Goal: Information Seeking & Learning: Check status

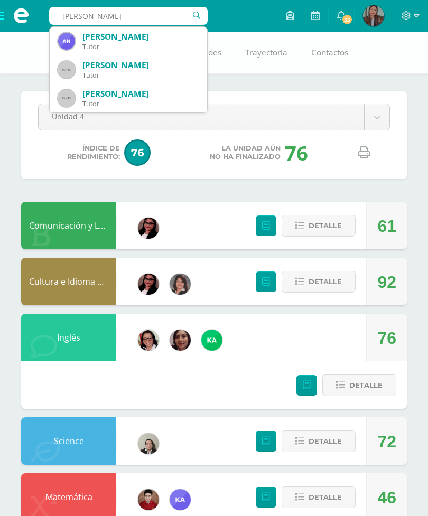
type input "Ana Luisa rodriguez"
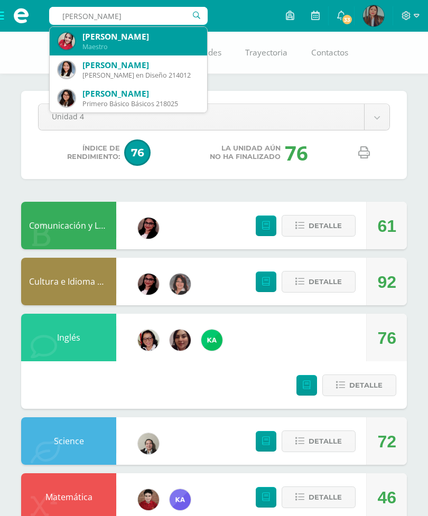
click at [118, 28] on div "Ana Luisa Rodriguez Calderon Maestro" at bounding box center [128, 41] width 141 height 29
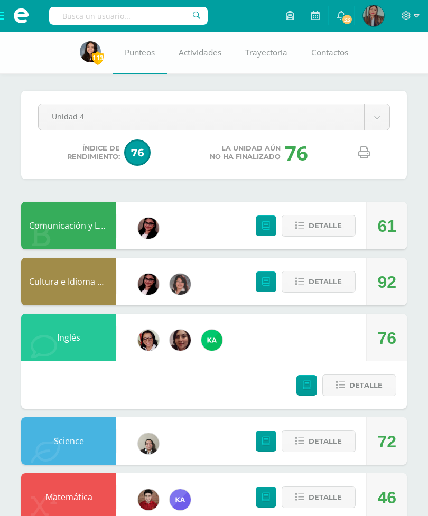
click at [134, 40] on link "Punteos" at bounding box center [140, 53] width 54 height 42
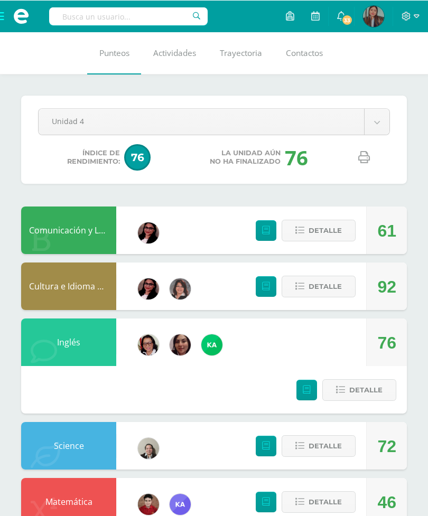
click at [135, 11] on input "text" at bounding box center [128, 16] width 159 height 18
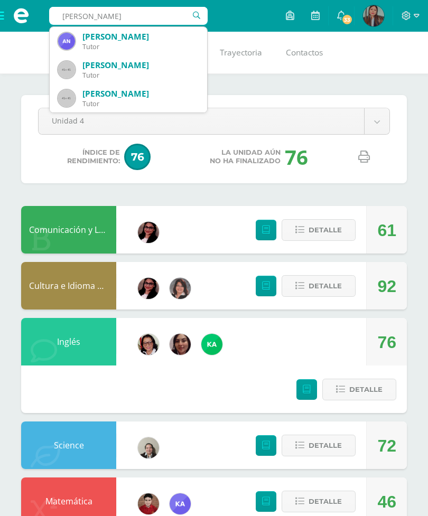
type input "Ana Luisa rodri"
click at [120, 41] on div "[PERSON_NAME]" at bounding box center [140, 36] width 116 height 11
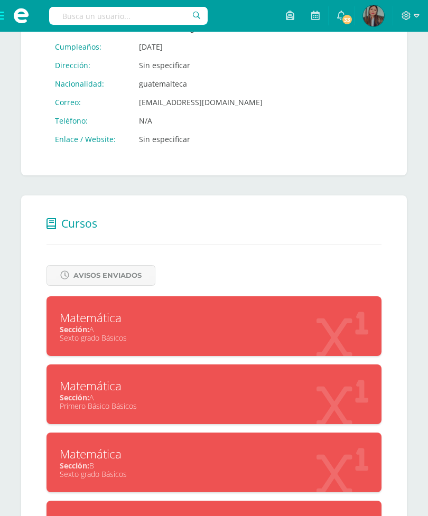
scroll to position [323, 0]
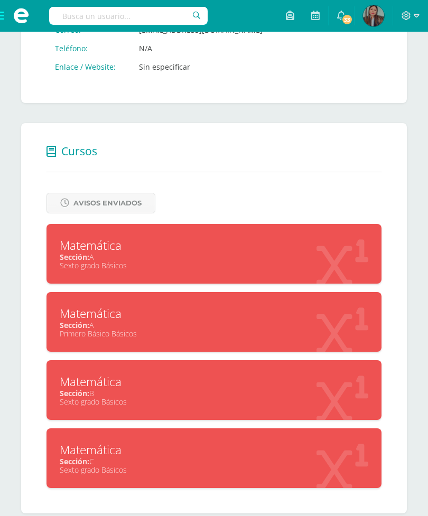
click at [135, 475] on div "Sexto grado Básicos" at bounding box center [214, 470] width 309 height 10
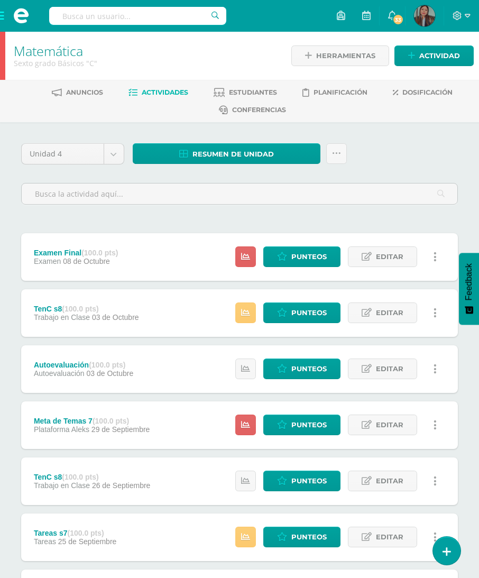
click at [260, 86] on link "Estudiantes" at bounding box center [245, 92] width 63 height 17
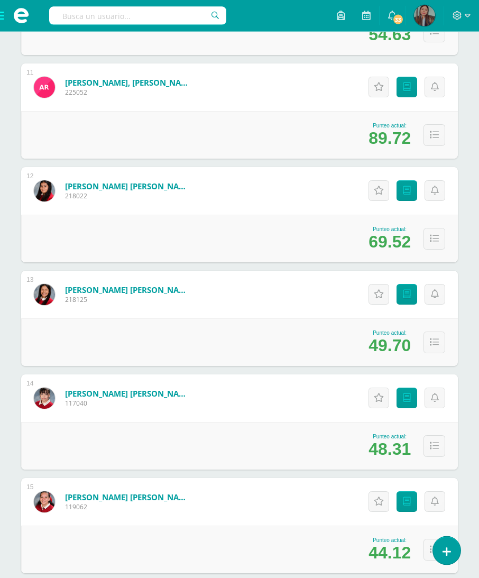
scroll to position [1219, 0]
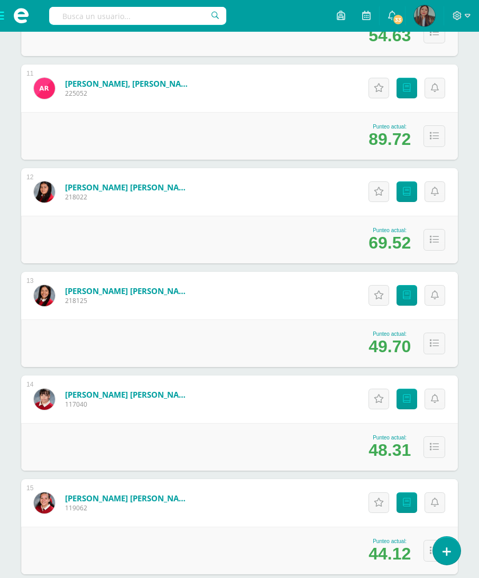
click at [428, 516] on icon at bounding box center [434, 550] width 9 height 9
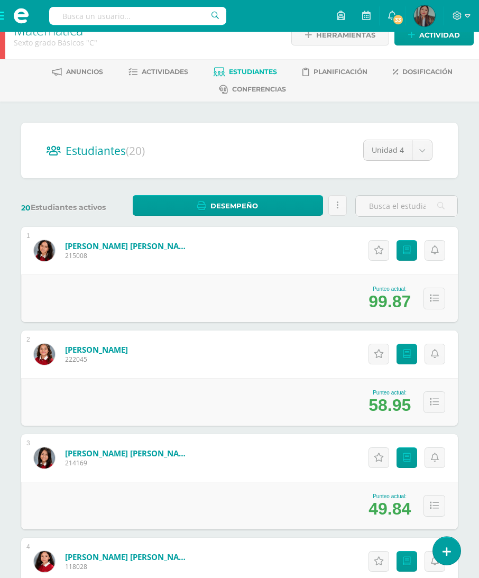
scroll to position [0, 0]
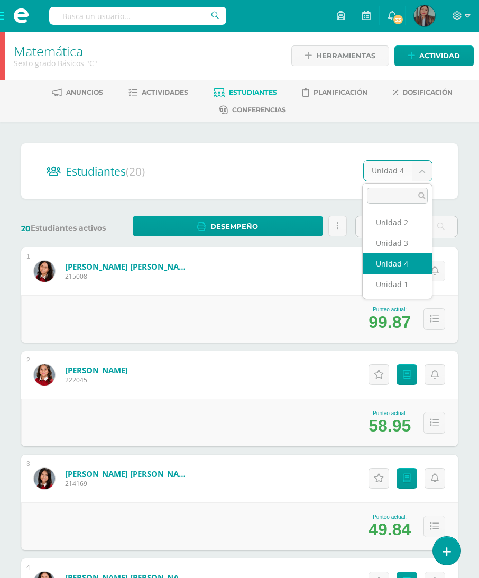
select select "/dashboard/teacher/section/2869/students/?unit=174778"
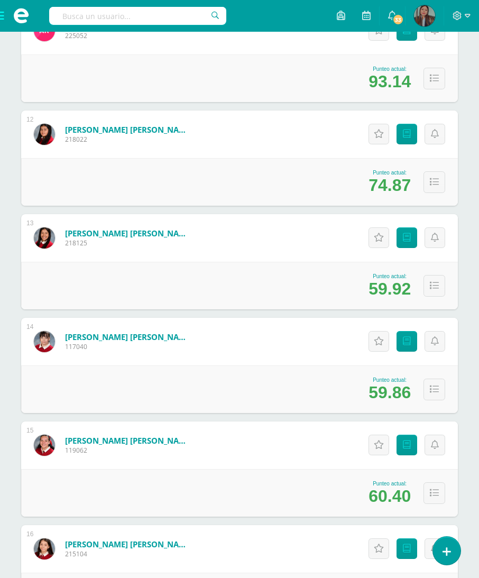
scroll to position [1276, 0]
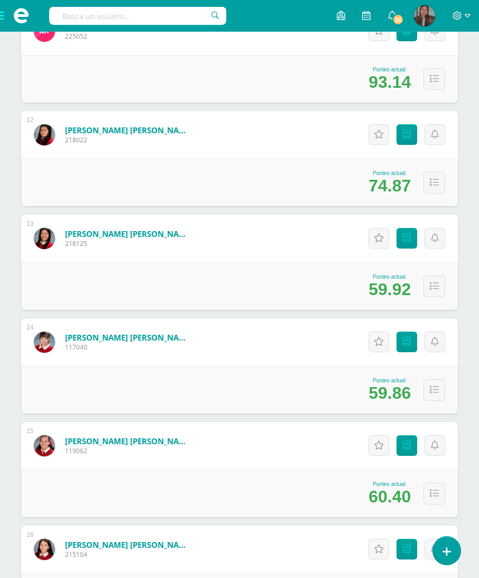
click at [428, 284] on icon at bounding box center [434, 286] width 9 height 9
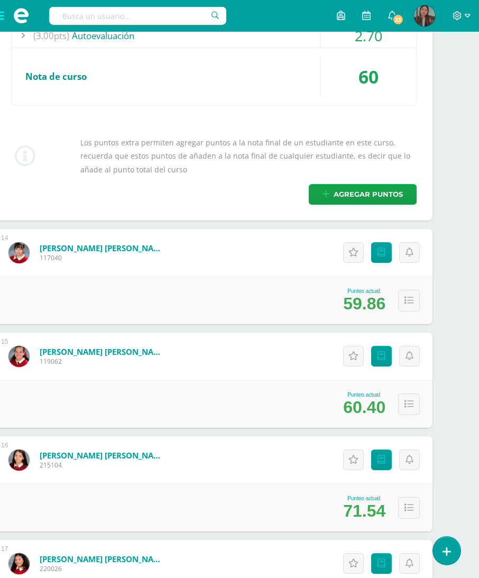
scroll to position [1769, 25]
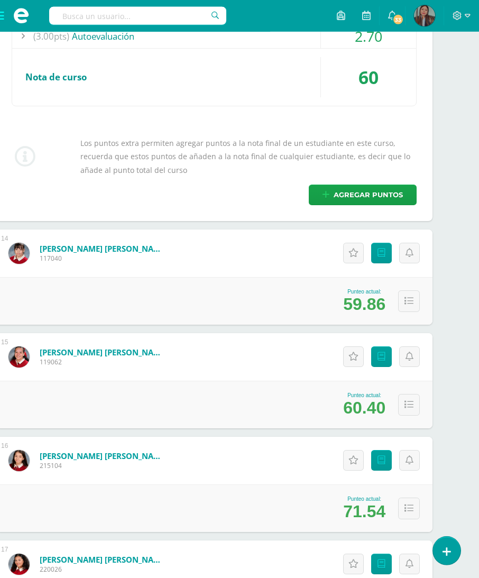
click at [409, 406] on icon at bounding box center [408, 404] width 9 height 9
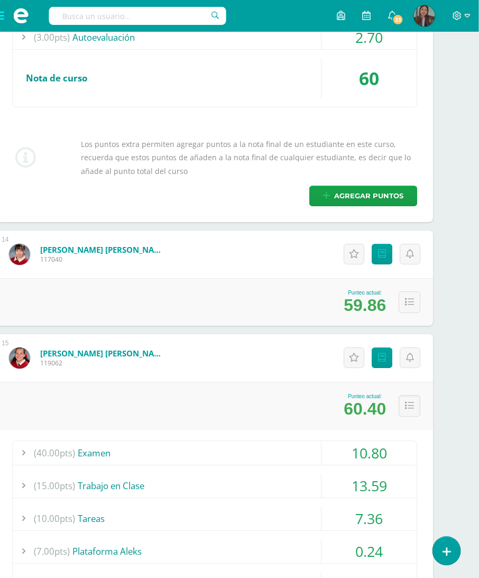
scroll to position [1761, 25]
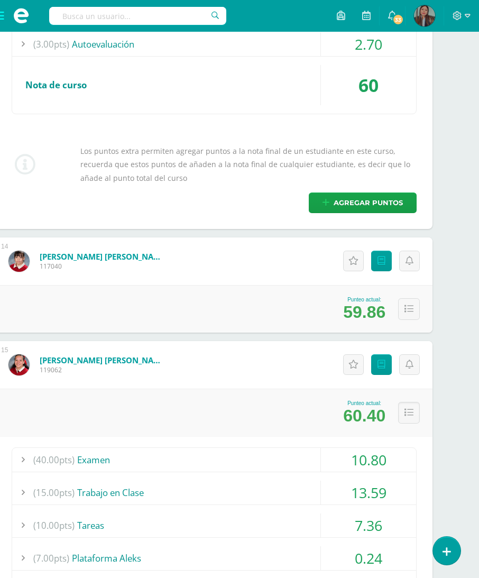
click at [406, 314] on button at bounding box center [409, 309] width 22 height 22
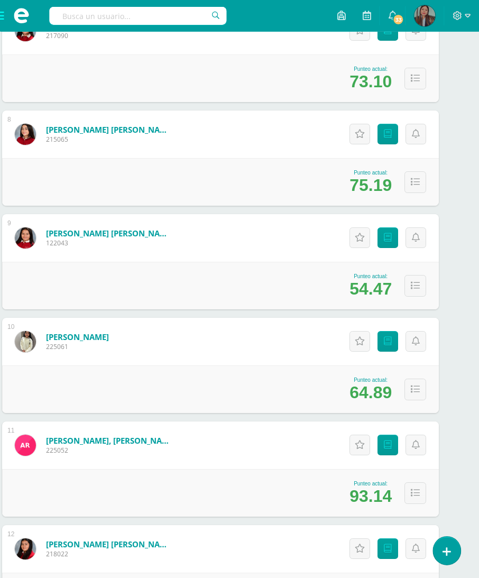
scroll to position [861, 19]
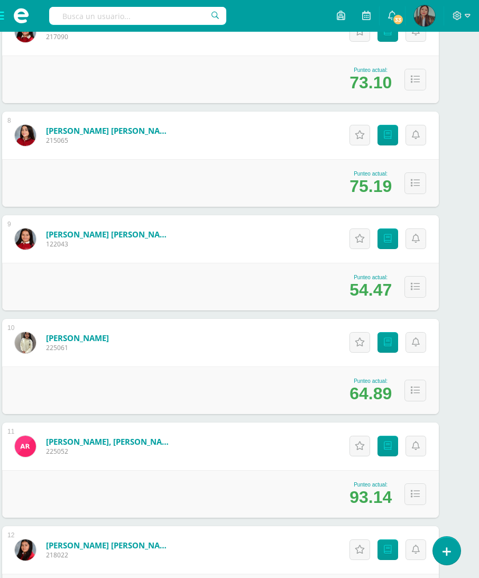
click at [416, 283] on icon at bounding box center [415, 286] width 9 height 9
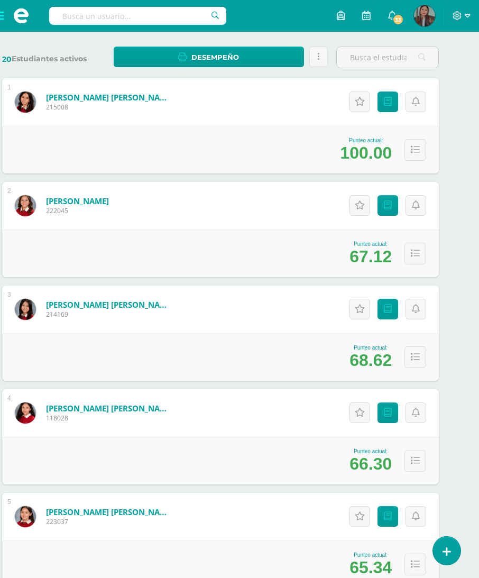
scroll to position [63, 19]
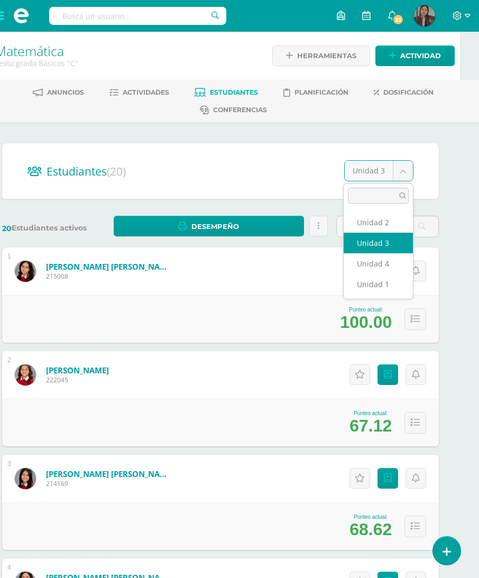
scroll to position [0, 19]
select select "/dashboard/teacher/section/2869/students/?unit=174777"
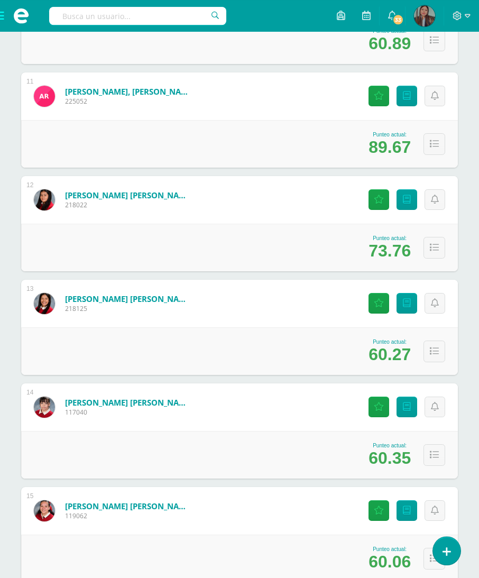
scroll to position [1213, 0]
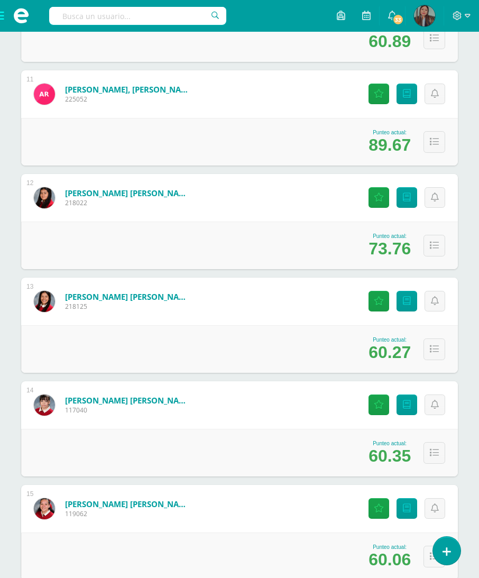
click at [428, 345] on icon at bounding box center [434, 349] width 9 height 9
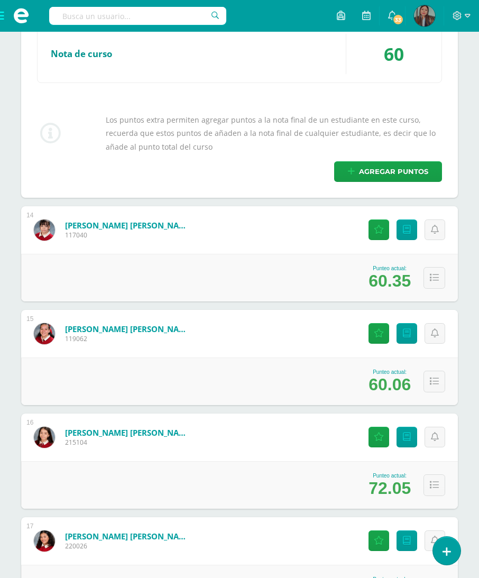
scroll to position [1799, 0]
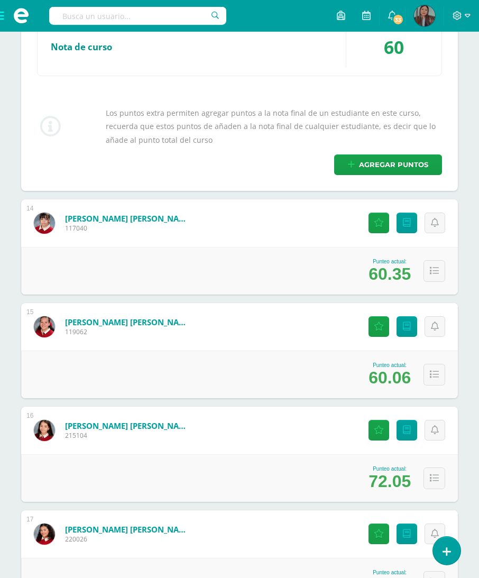
click at [428, 268] on icon at bounding box center [434, 270] width 9 height 9
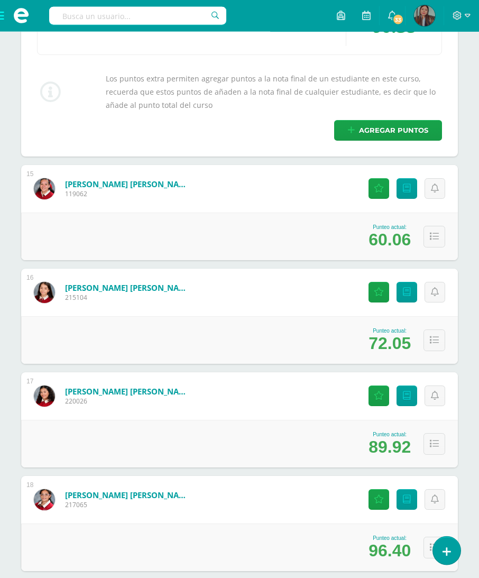
scroll to position [2437, 0]
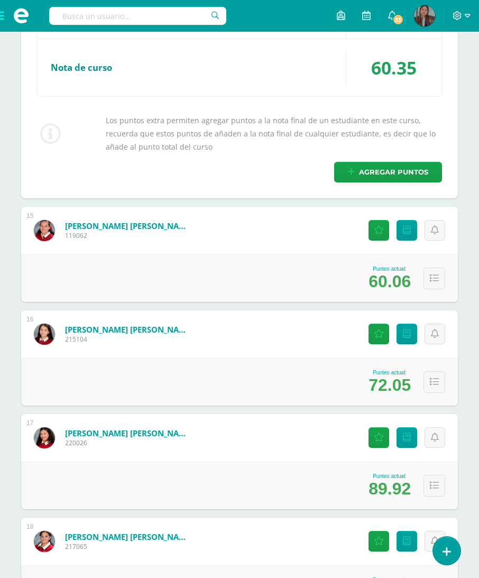
click at [428, 269] on button at bounding box center [434, 278] width 22 height 22
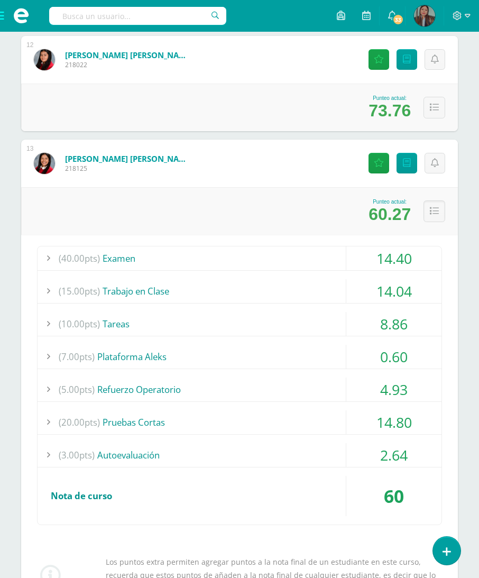
scroll to position [1349, 0]
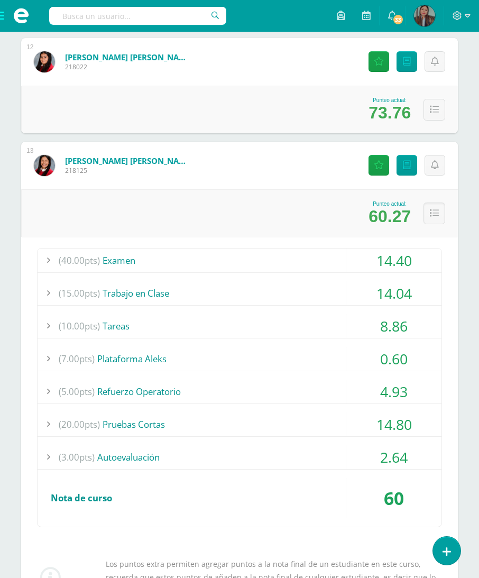
click at [428, 209] on icon at bounding box center [434, 213] width 9 height 9
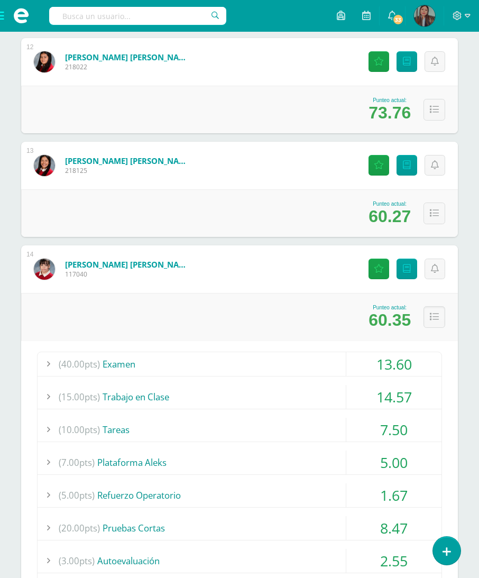
click at [428, 318] on button at bounding box center [434, 317] width 22 height 22
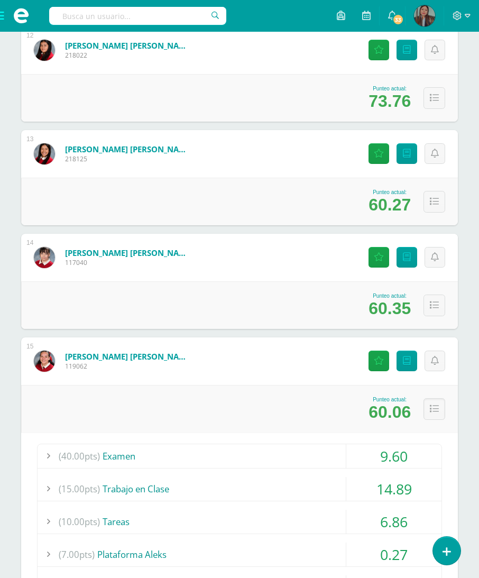
scroll to position [1412, 0]
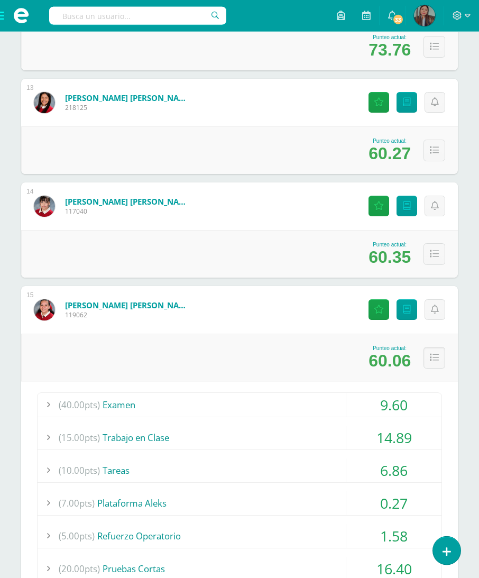
click at [428, 353] on icon at bounding box center [434, 357] width 9 height 9
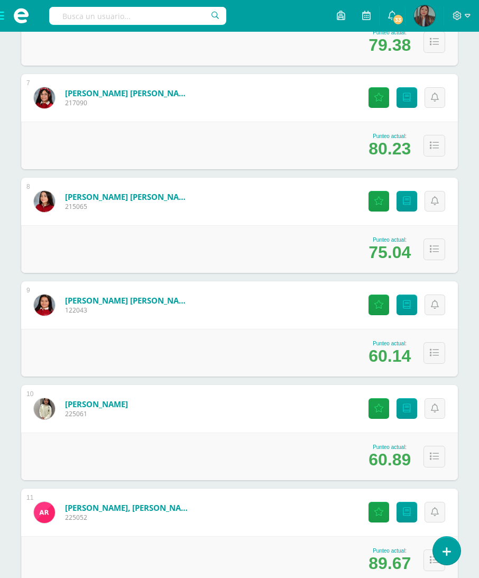
scroll to position [795, 0]
click at [428, 456] on button at bounding box center [434, 457] width 22 height 22
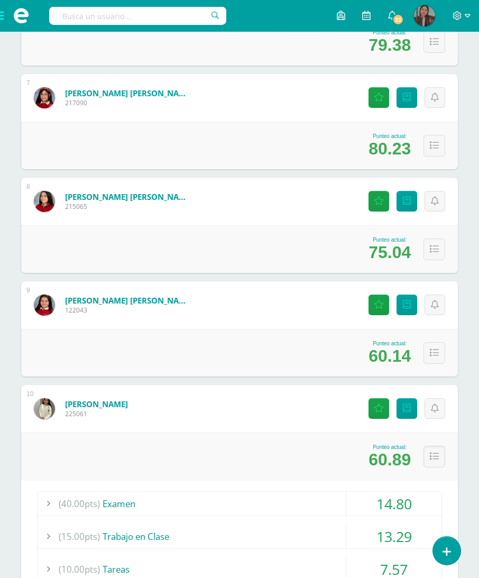
click at [428, 346] on button at bounding box center [434, 353] width 22 height 22
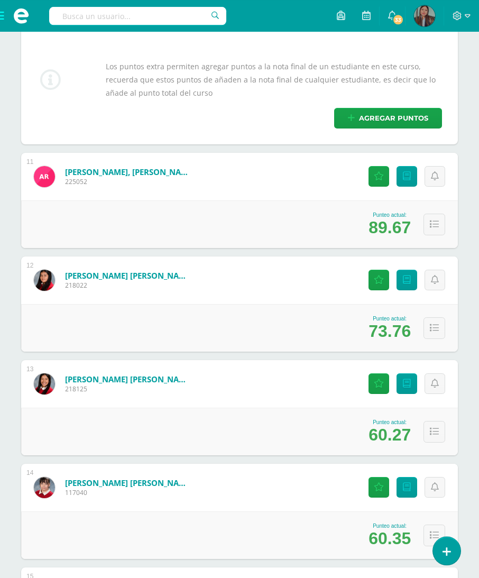
scroll to position [2076, 0]
click at [428, 429] on icon at bounding box center [434, 431] width 9 height 9
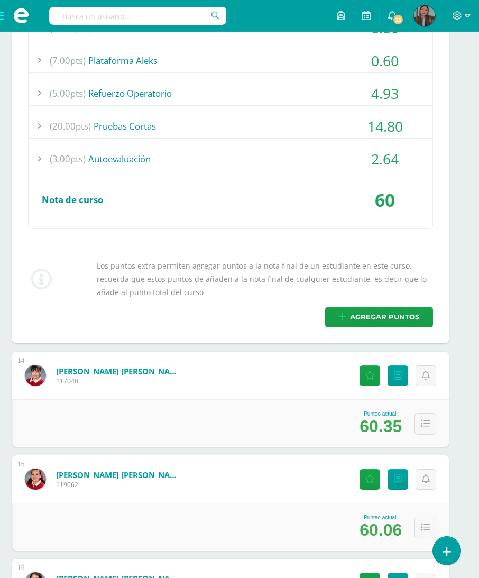
scroll to position [2621, 9]
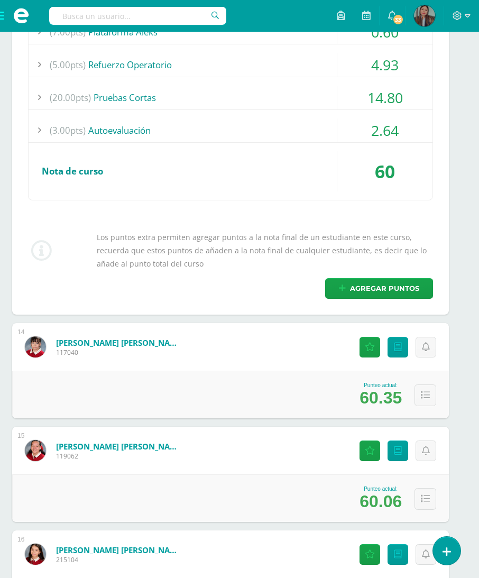
click at [428, 396] on icon at bounding box center [425, 395] width 9 height 9
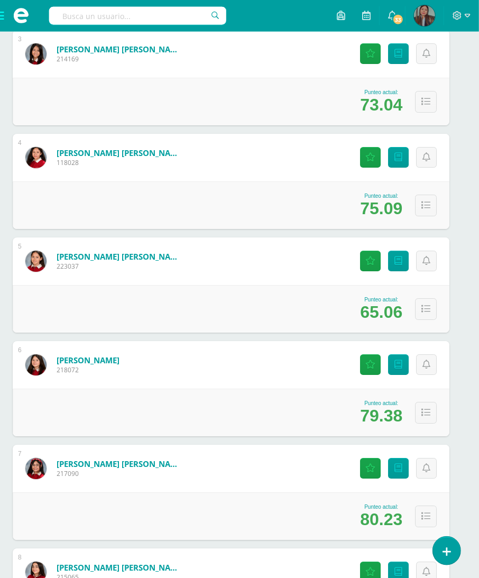
scroll to position [73, 8]
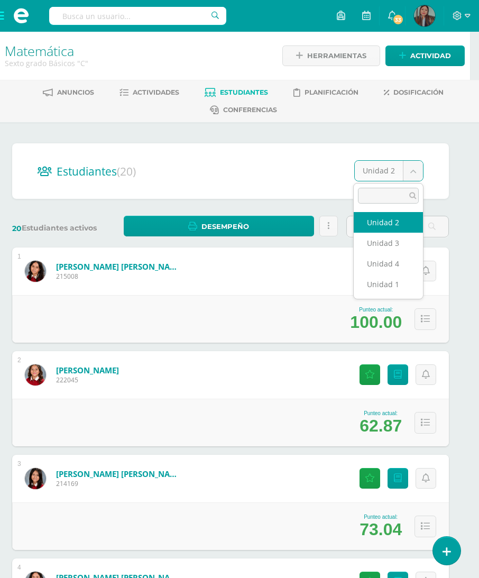
scroll to position [0, 8]
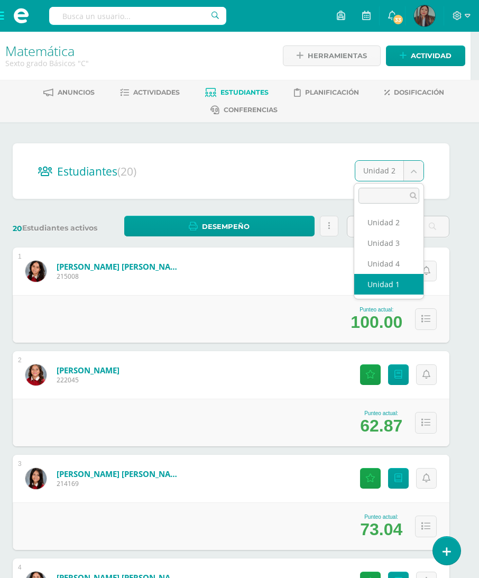
select select "/dashboard/teacher/section/2869/students/?unit=174774"
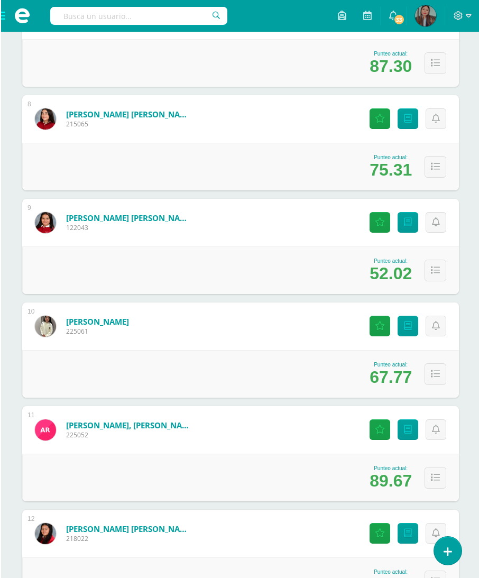
scroll to position [877, 0]
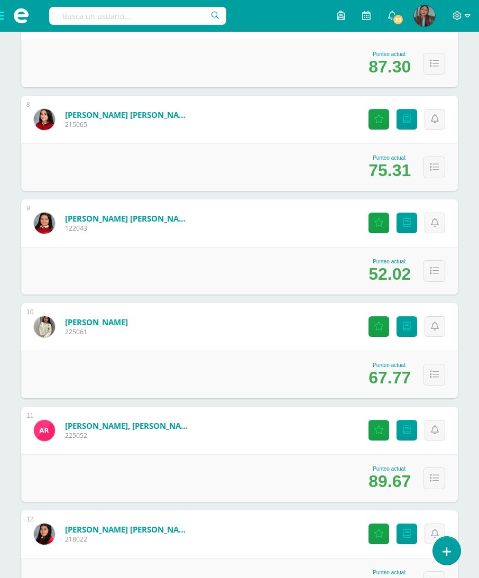
click at [428, 273] on icon at bounding box center [434, 270] width 9 height 9
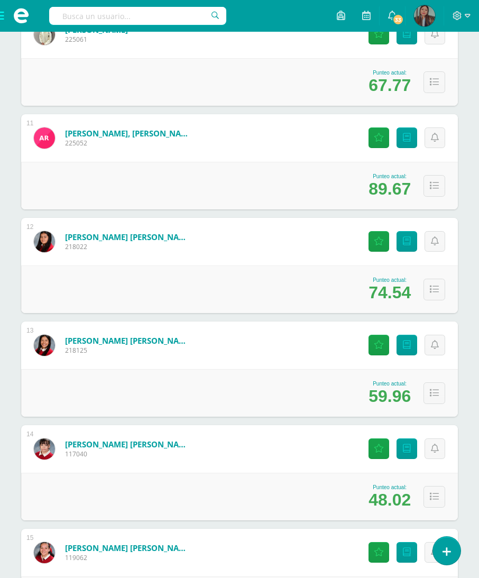
scroll to position [1710, 0]
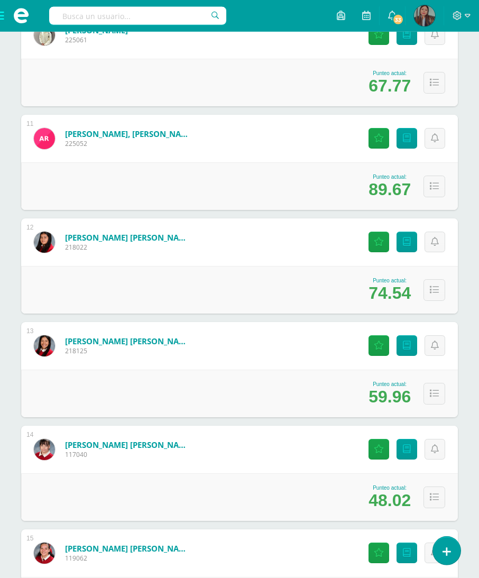
click at [428, 396] on icon at bounding box center [434, 393] width 9 height 9
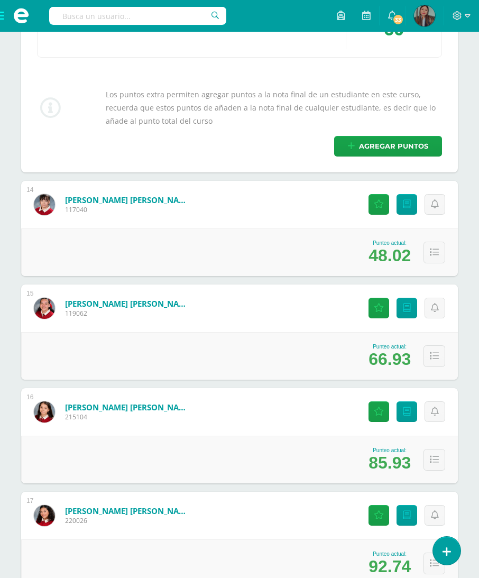
scroll to position [2358, 0]
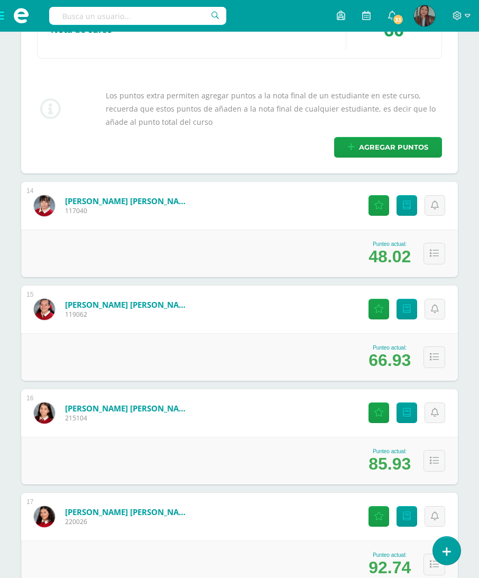
click at [428, 252] on icon at bounding box center [434, 253] width 9 height 9
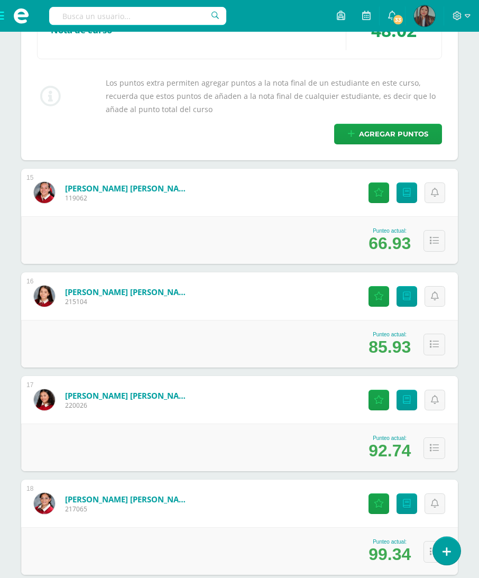
scroll to position [3058, 0]
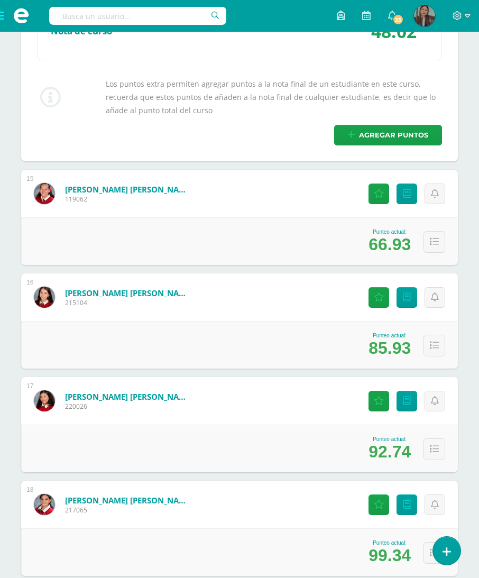
click at [428, 237] on icon at bounding box center [434, 241] width 9 height 9
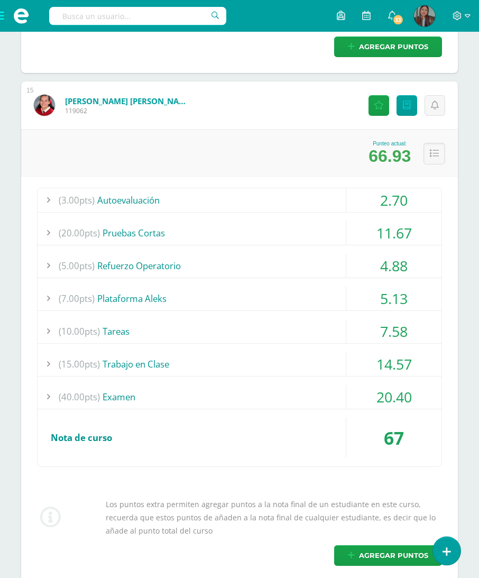
scroll to position [3146, 0]
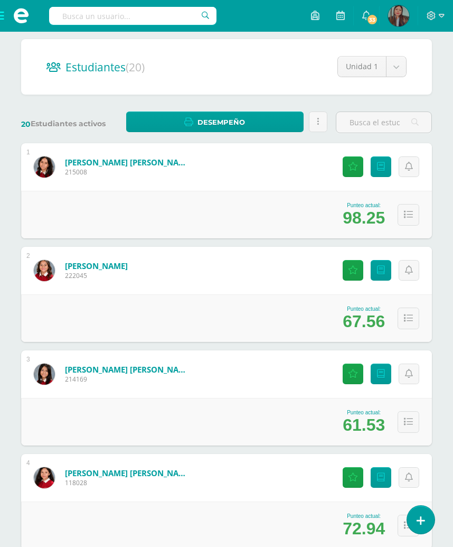
scroll to position [0, 0]
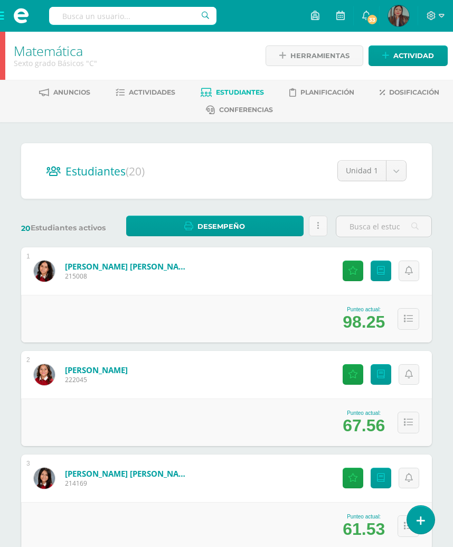
click at [72, 49] on link "Matemática" at bounding box center [48, 51] width 69 height 18
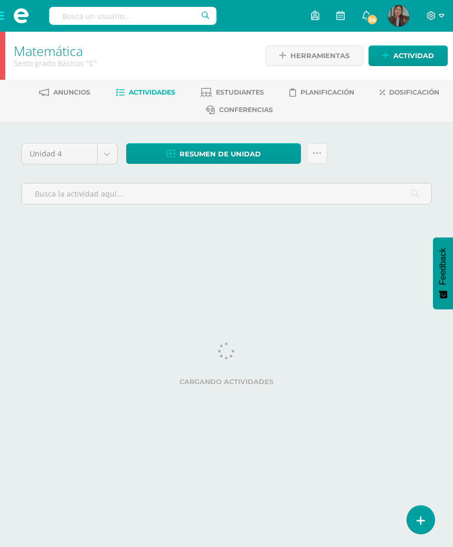
click at [159, 8] on input "text" at bounding box center [133, 16] width 168 height 18
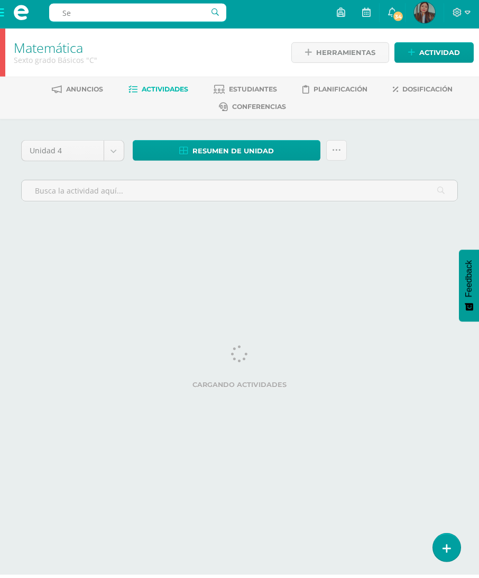
type input "S"
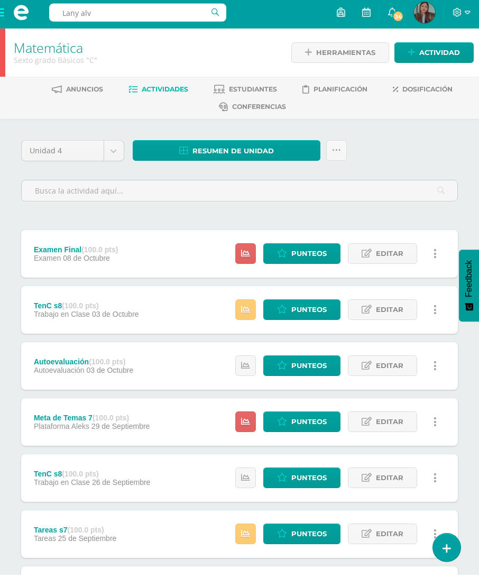
type input "[PERSON_NAME]"
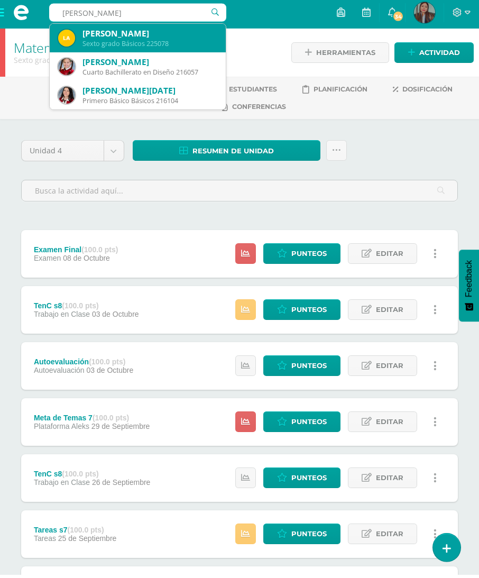
click at [183, 35] on div "[PERSON_NAME]" at bounding box center [149, 36] width 135 height 11
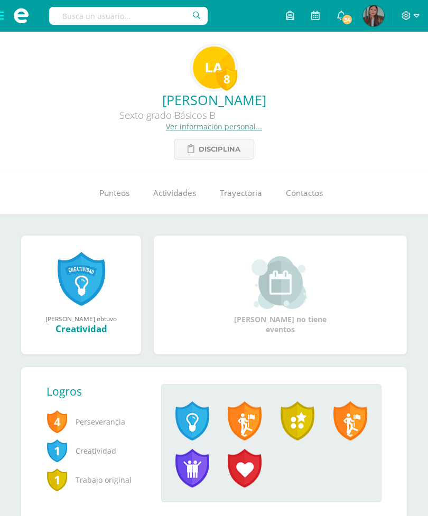
click at [112, 208] on link "Punteos" at bounding box center [114, 193] width 54 height 42
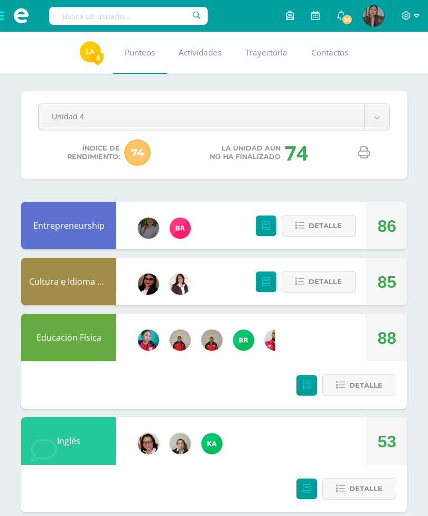
click at [370, 152] on link at bounding box center [364, 153] width 27 height 27
